Goal: Task Accomplishment & Management: Use online tool/utility

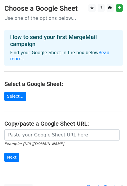
click at [24, 91] on main "Choose a Google Sheet Use one of the options below... How to send your first Me…" at bounding box center [63, 98] width 127 height 189
click at [15, 92] on link "Select..." at bounding box center [15, 96] width 22 height 9
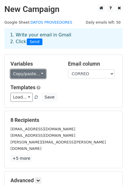
click at [32, 74] on link "Copy/paste..." at bounding box center [28, 73] width 36 height 9
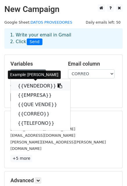
click at [58, 86] on icon at bounding box center [60, 85] width 5 height 5
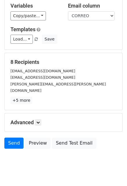
scroll to position [58, 0]
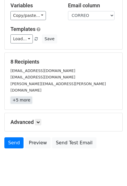
click at [21, 97] on link "+5 more" at bounding box center [21, 100] width 22 height 7
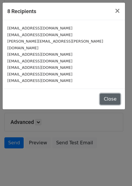
click at [112, 94] on button "Close" at bounding box center [110, 99] width 20 height 11
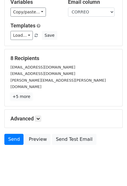
scroll to position [63, 0]
